Goal: Task Accomplishment & Management: Use online tool/utility

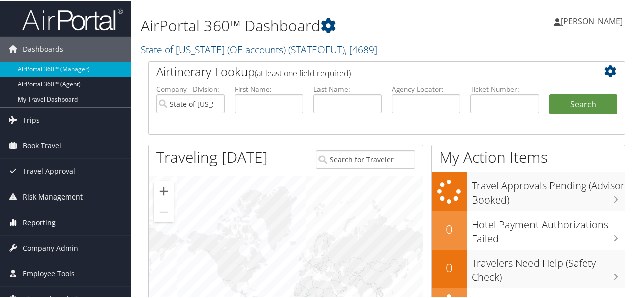
click at [33, 221] on span "Reporting" at bounding box center [39, 221] width 33 height 25
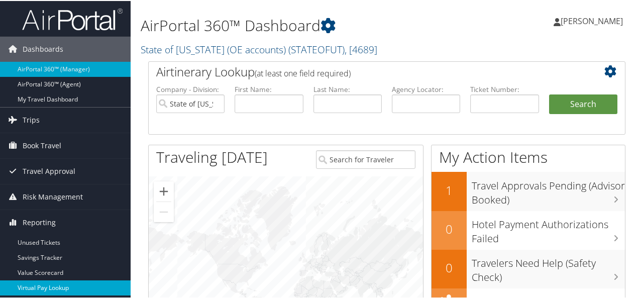
click at [38, 281] on link "Virtual Pay Lookup" at bounding box center [65, 286] width 131 height 15
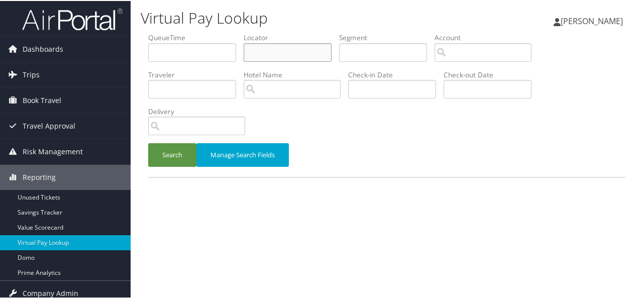
click at [293, 56] on input "text" at bounding box center [288, 51] width 88 height 19
type input "YTPRIF"
click at [189, 154] on button "Search" at bounding box center [172, 154] width 48 height 24
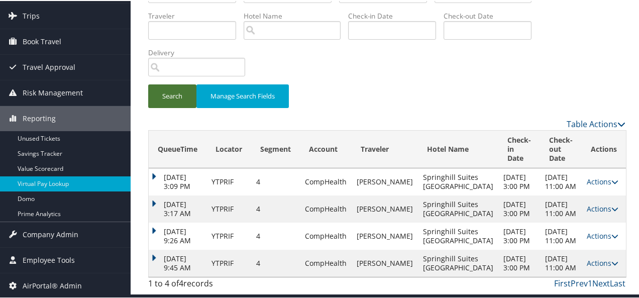
scroll to position [90, 0]
click at [591, 258] on link "Actions" at bounding box center [602, 262] width 32 height 10
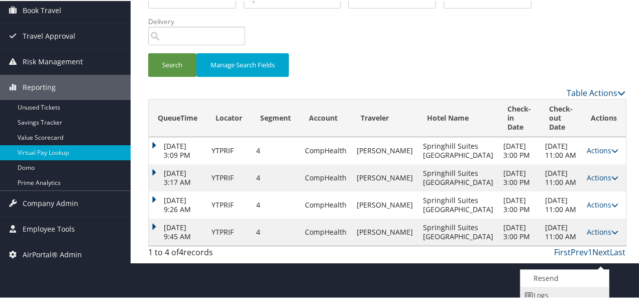
scroll to position [129, 0]
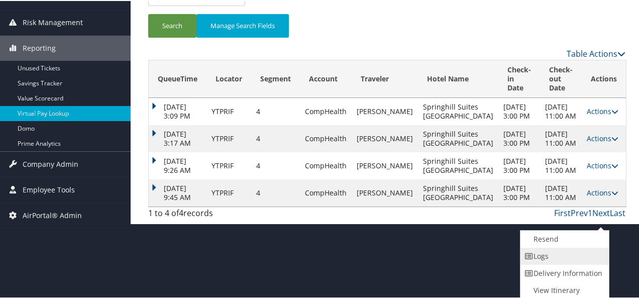
click at [549, 256] on link "Logs" at bounding box center [563, 255] width 86 height 17
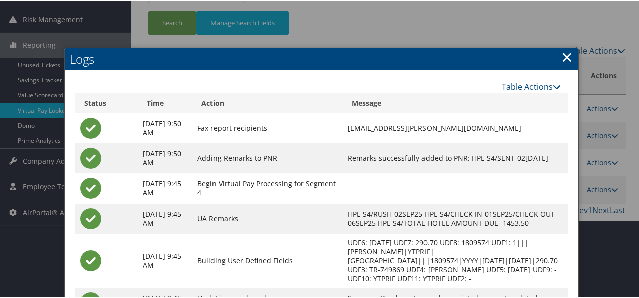
scroll to position [274, 0]
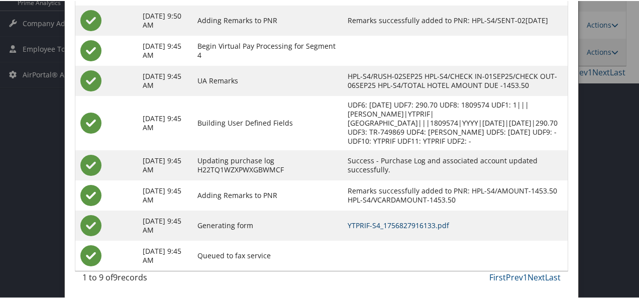
click at [416, 225] on link "YTPRIF-S4_1756827916133.pdf" at bounding box center [397, 224] width 101 height 10
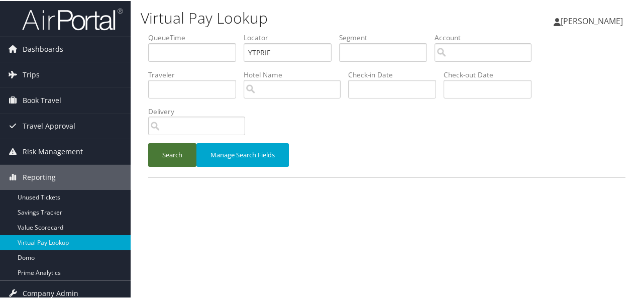
click at [179, 156] on button "Search" at bounding box center [172, 154] width 48 height 24
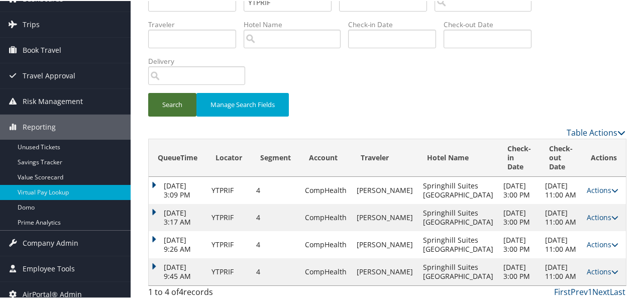
scroll to position [90, 0]
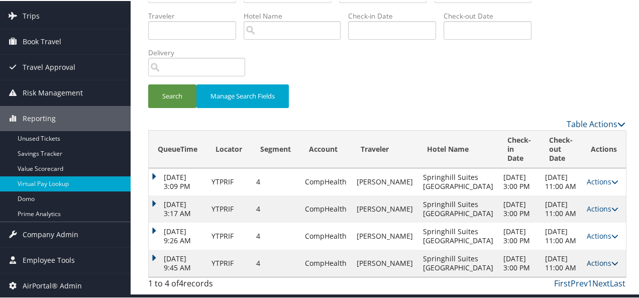
click at [588, 259] on link "Actions" at bounding box center [602, 262] width 32 height 10
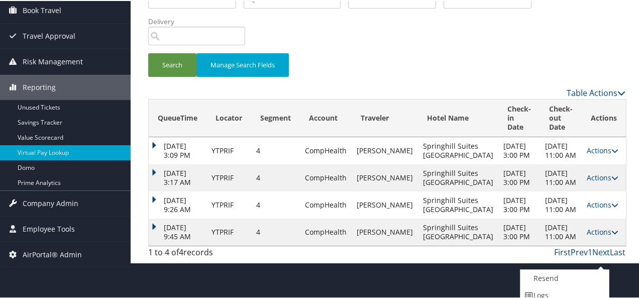
scroll to position [129, 0]
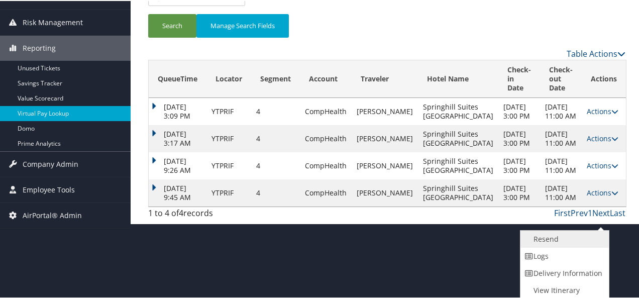
click at [554, 243] on link "Resend" at bounding box center [563, 237] width 86 height 17
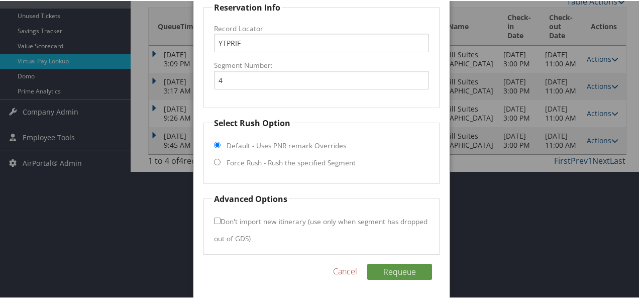
scroll to position [182, 0]
click at [217, 161] on input "Force Rush - Rush the specified Segment" at bounding box center [217, 160] width 7 height 7
radio input "true"
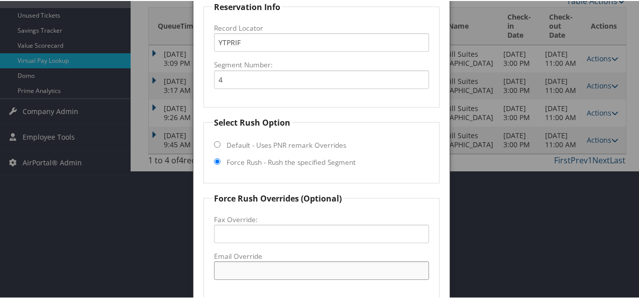
click at [248, 268] on input "Email Override" at bounding box center [321, 269] width 215 height 19
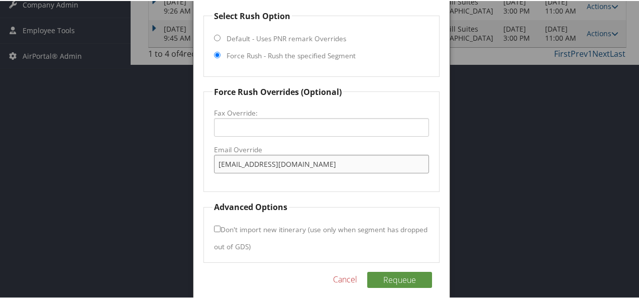
scroll to position [297, 0]
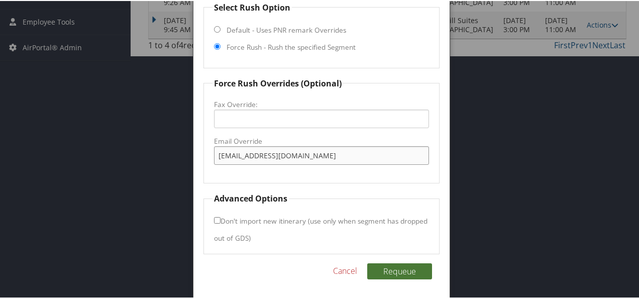
type input "springhill@premierhospitality.net"
click at [394, 266] on button "Requeue" at bounding box center [399, 270] width 65 height 16
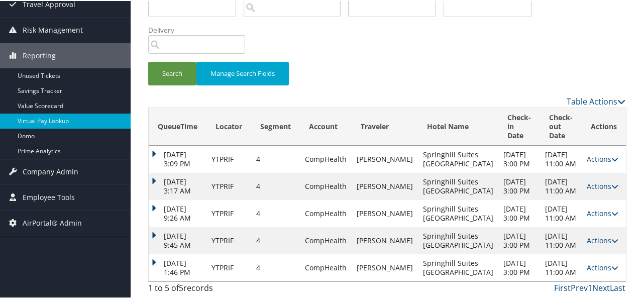
scroll to position [126, 0]
